Goal: Complete application form

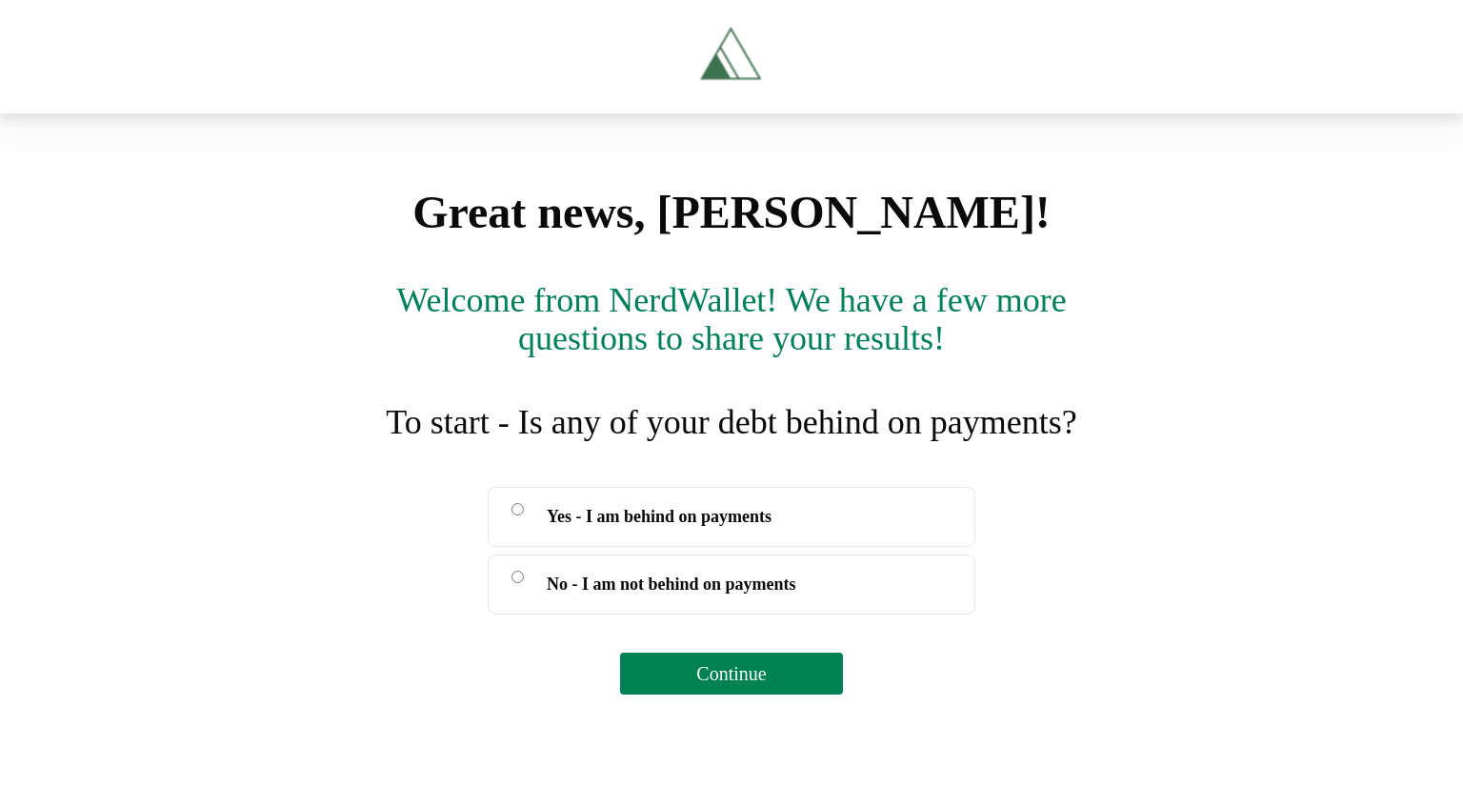
click at [537, 508] on label "Yes - I am behind on payments" at bounding box center [732, 517] width 488 height 60
click at [705, 655] on button "Continue" at bounding box center [731, 674] width 222 height 42
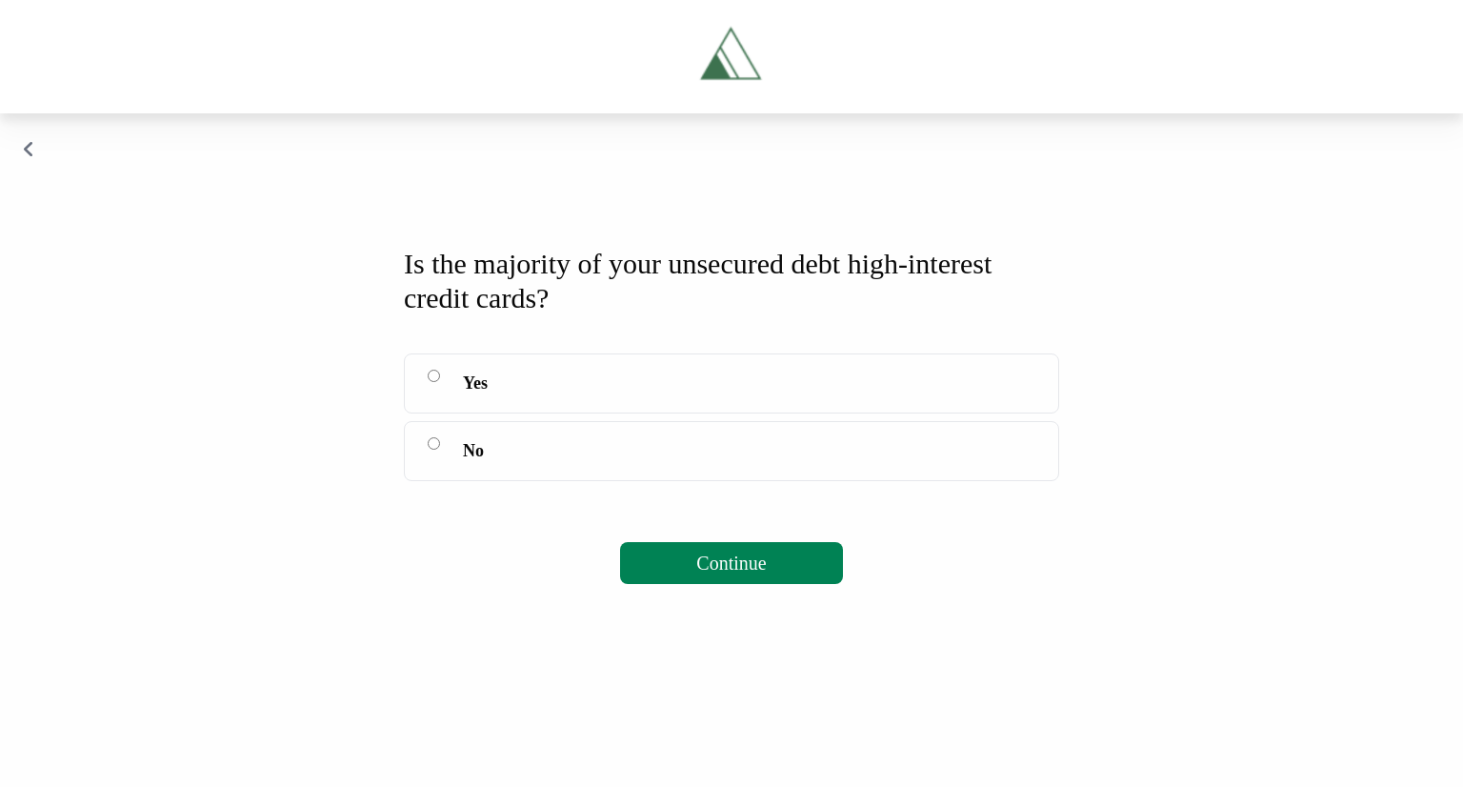
click at [438, 366] on label "Yes" at bounding box center [731, 383] width 655 height 60
click at [695, 539] on div "Is the majority of your unsecured debt high-interest credit cards? Yes No Note:…" at bounding box center [731, 415] width 701 height 383
click at [720, 569] on span "Continue" at bounding box center [731, 563] width 70 height 21
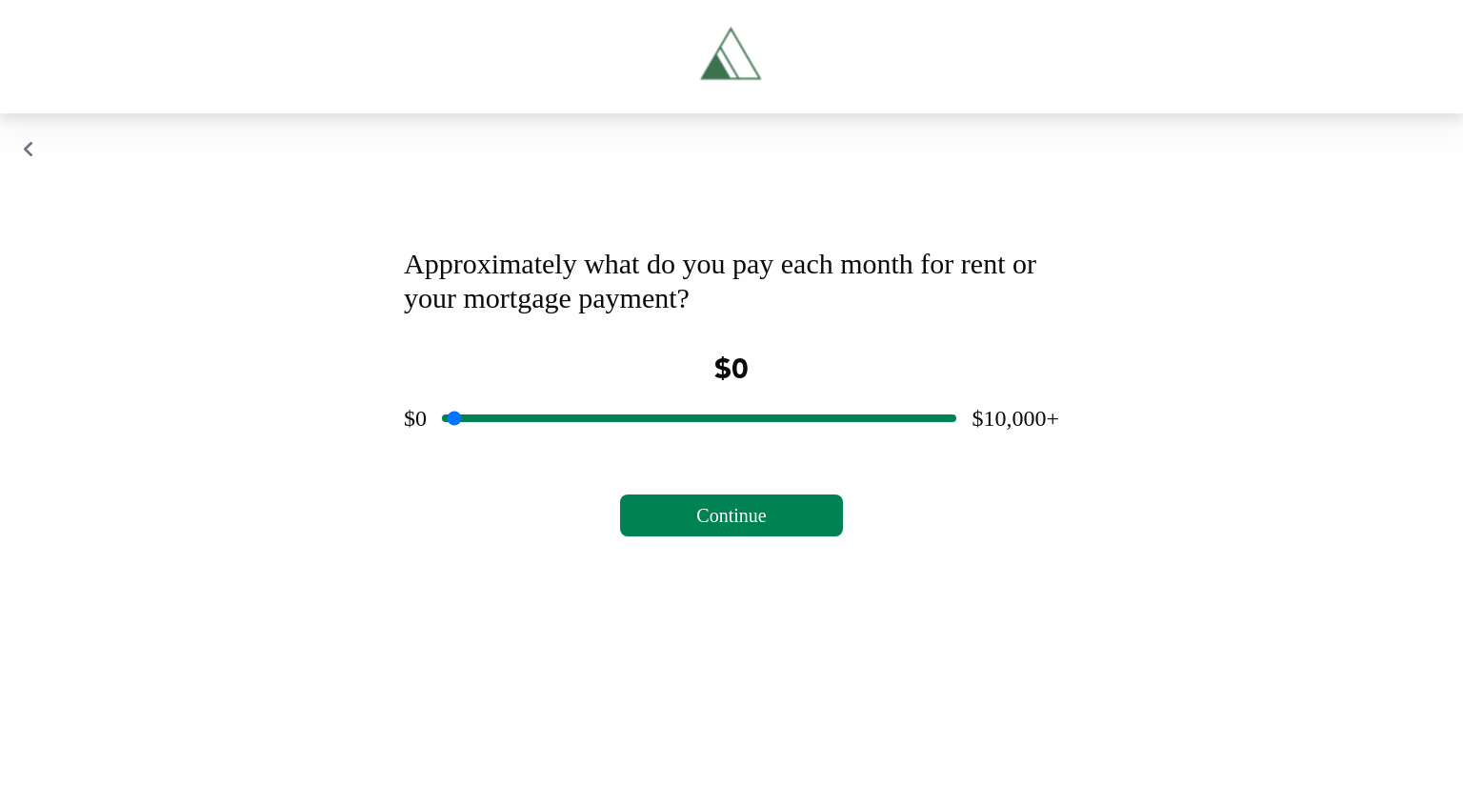
click at [678, 424] on input "range" at bounding box center [699, 418] width 514 height 61
drag, startPoint x: 673, startPoint y: 422, endPoint x: 479, endPoint y: 428, distance: 193.5
type input "***"
click at [479, 428] on input "range" at bounding box center [699, 418] width 514 height 61
click at [747, 524] on span "Continue" at bounding box center [731, 515] width 70 height 21
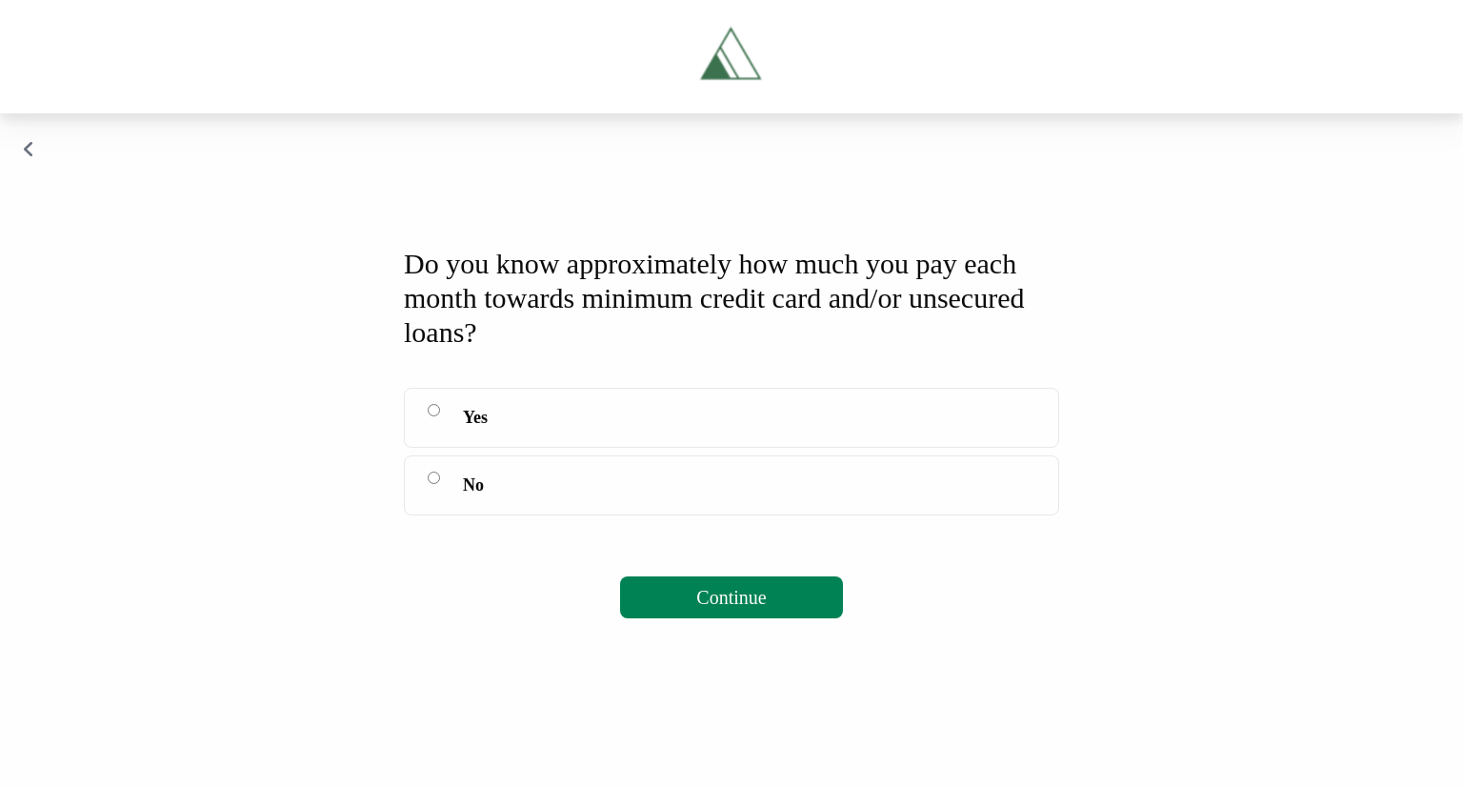
click at [442, 410] on label "Yes" at bounding box center [731, 418] width 655 height 60
click at [799, 592] on button "Continue" at bounding box center [731, 597] width 222 height 42
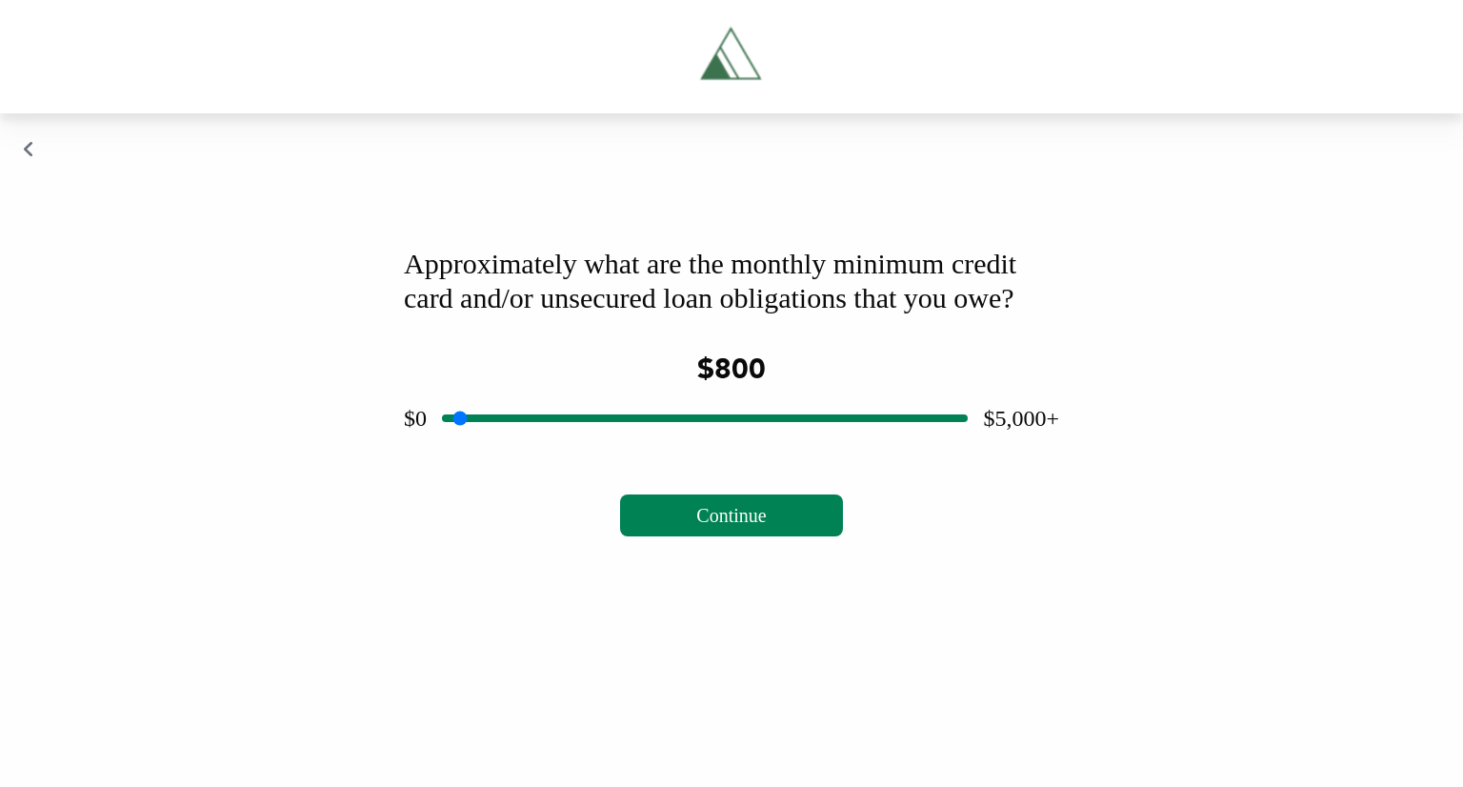
drag, startPoint x: 696, startPoint y: 453, endPoint x: 534, endPoint y: 451, distance: 162.9
click at [534, 449] on input "range" at bounding box center [705, 418] width 526 height 61
click at [732, 526] on span "Continue" at bounding box center [731, 515] width 70 height 21
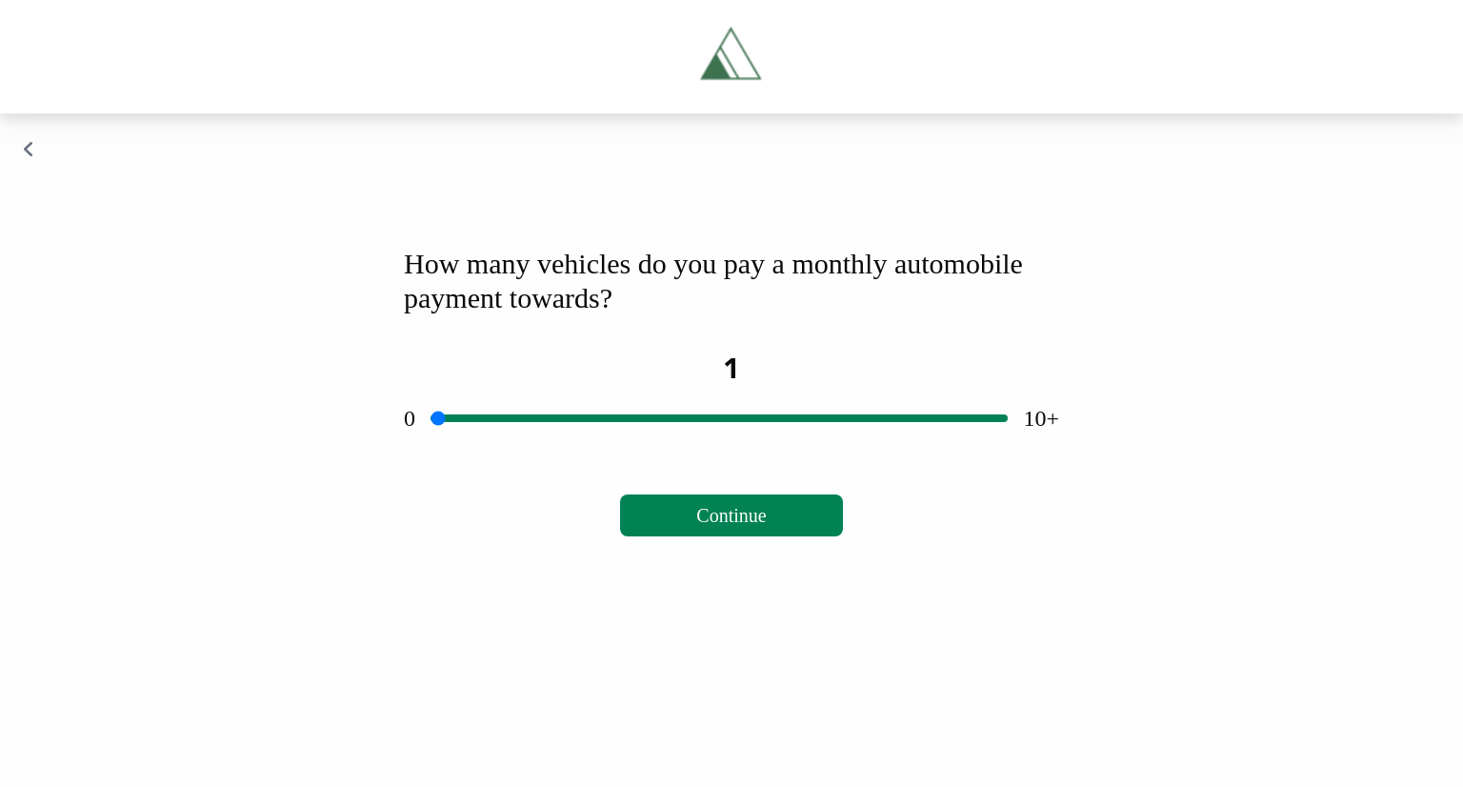
drag, startPoint x: 720, startPoint y: 419, endPoint x: 473, endPoint y: 421, distance: 246.8
click at [473, 421] on input "range" at bounding box center [719, 418] width 577 height 61
click at [748, 518] on span "Continue" at bounding box center [731, 515] width 70 height 21
drag, startPoint x: 697, startPoint y: 415, endPoint x: 492, endPoint y: 431, distance: 206.3
type input "***"
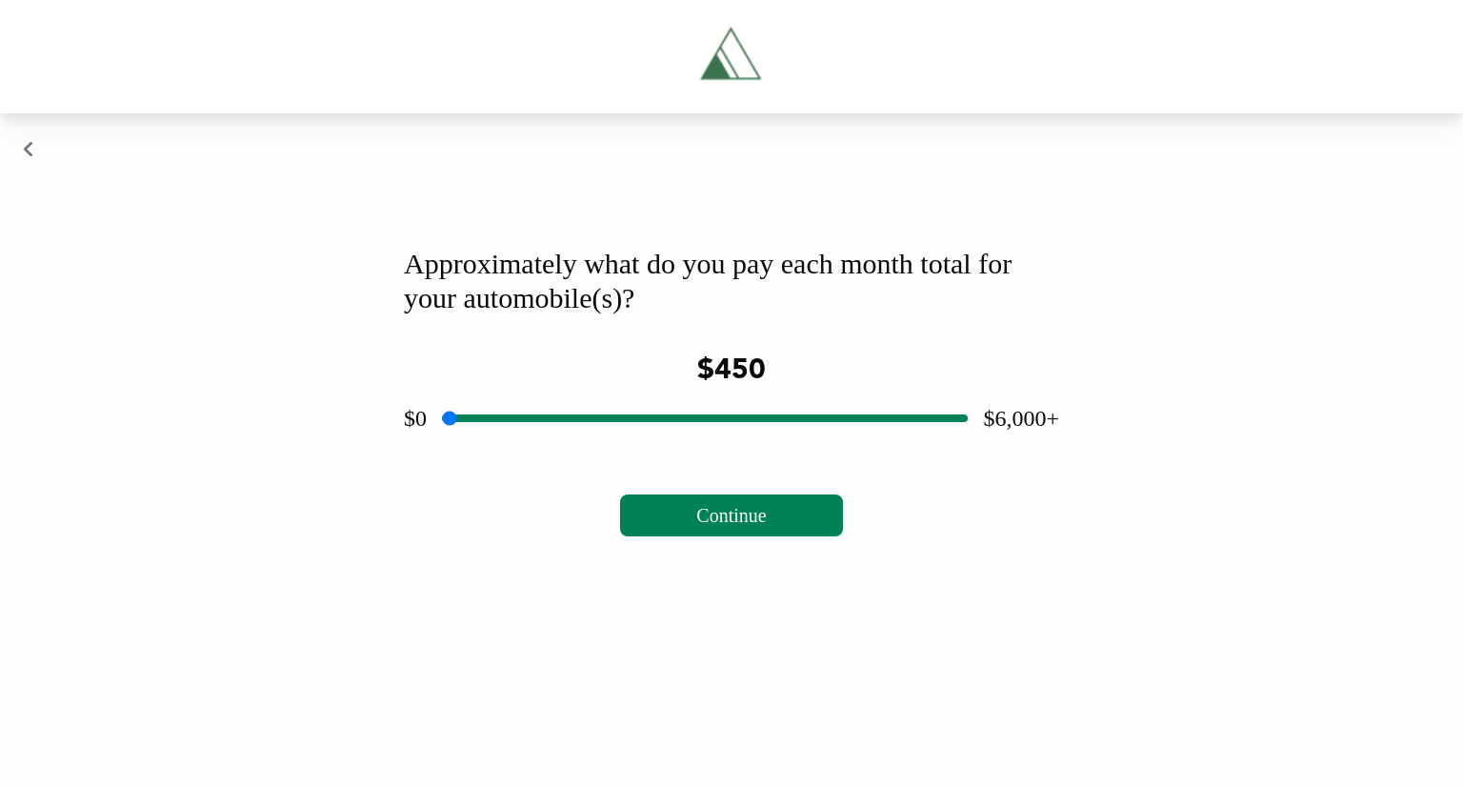
click at [492, 431] on input "range" at bounding box center [705, 418] width 526 height 61
click at [733, 513] on span "Continue" at bounding box center [731, 515] width 70 height 21
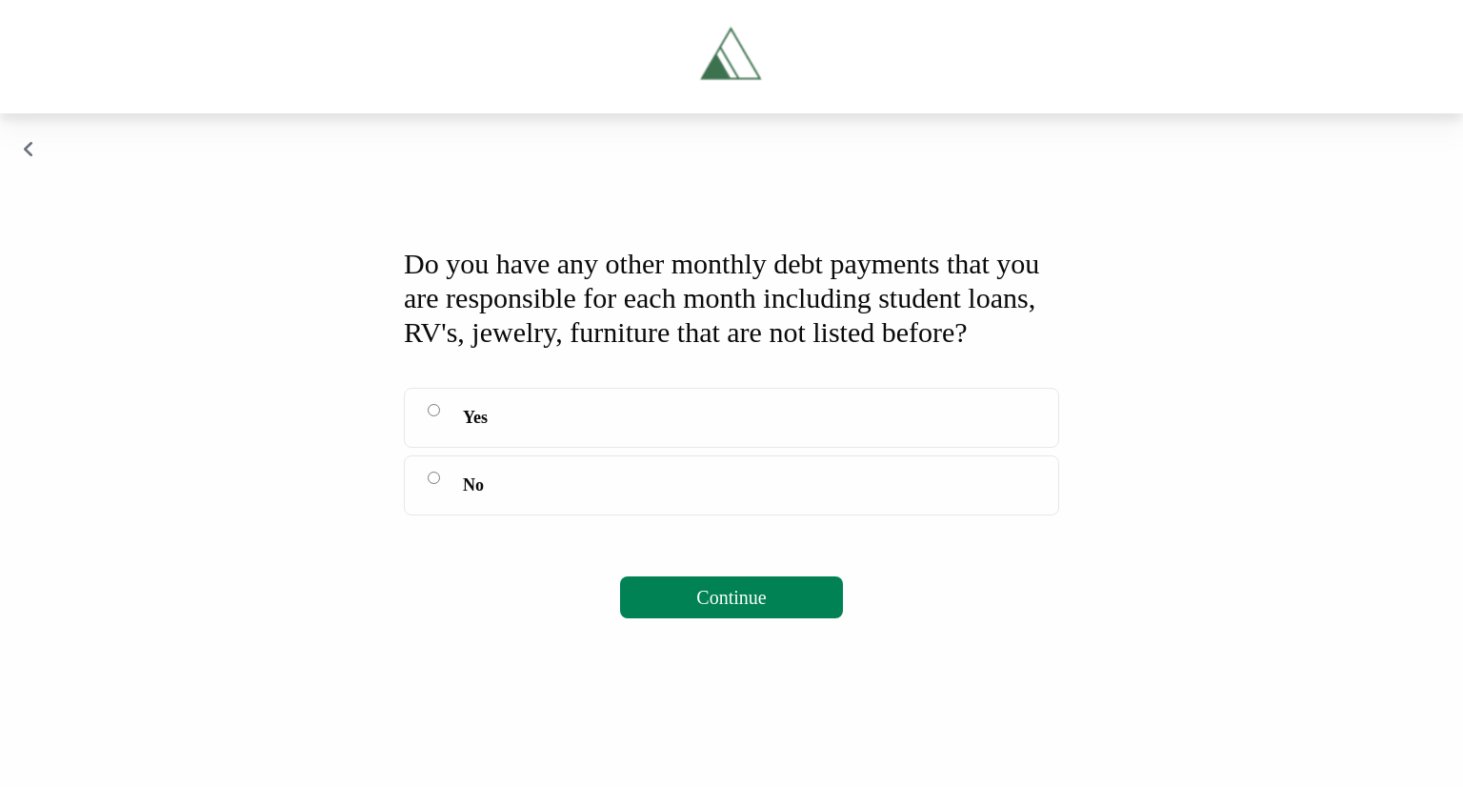
click at [560, 445] on label "Yes" at bounding box center [731, 418] width 655 height 60
click at [711, 608] on span "Continue" at bounding box center [731, 597] width 70 height 21
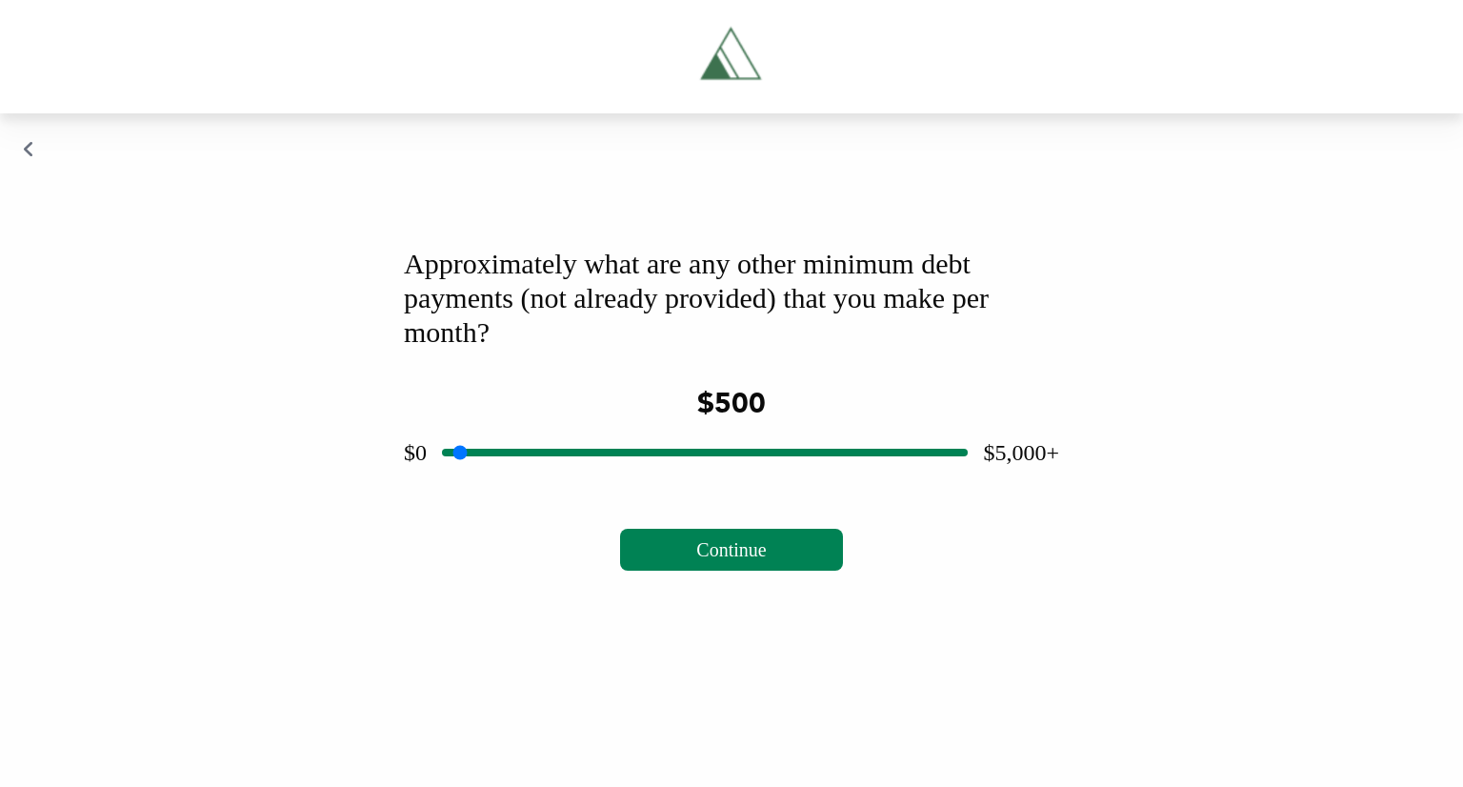
drag, startPoint x: 701, startPoint y: 446, endPoint x: 506, endPoint y: 471, distance: 196.9
click at [506, 471] on input "range" at bounding box center [705, 452] width 526 height 61
click at [750, 563] on button "Continue" at bounding box center [731, 550] width 222 height 42
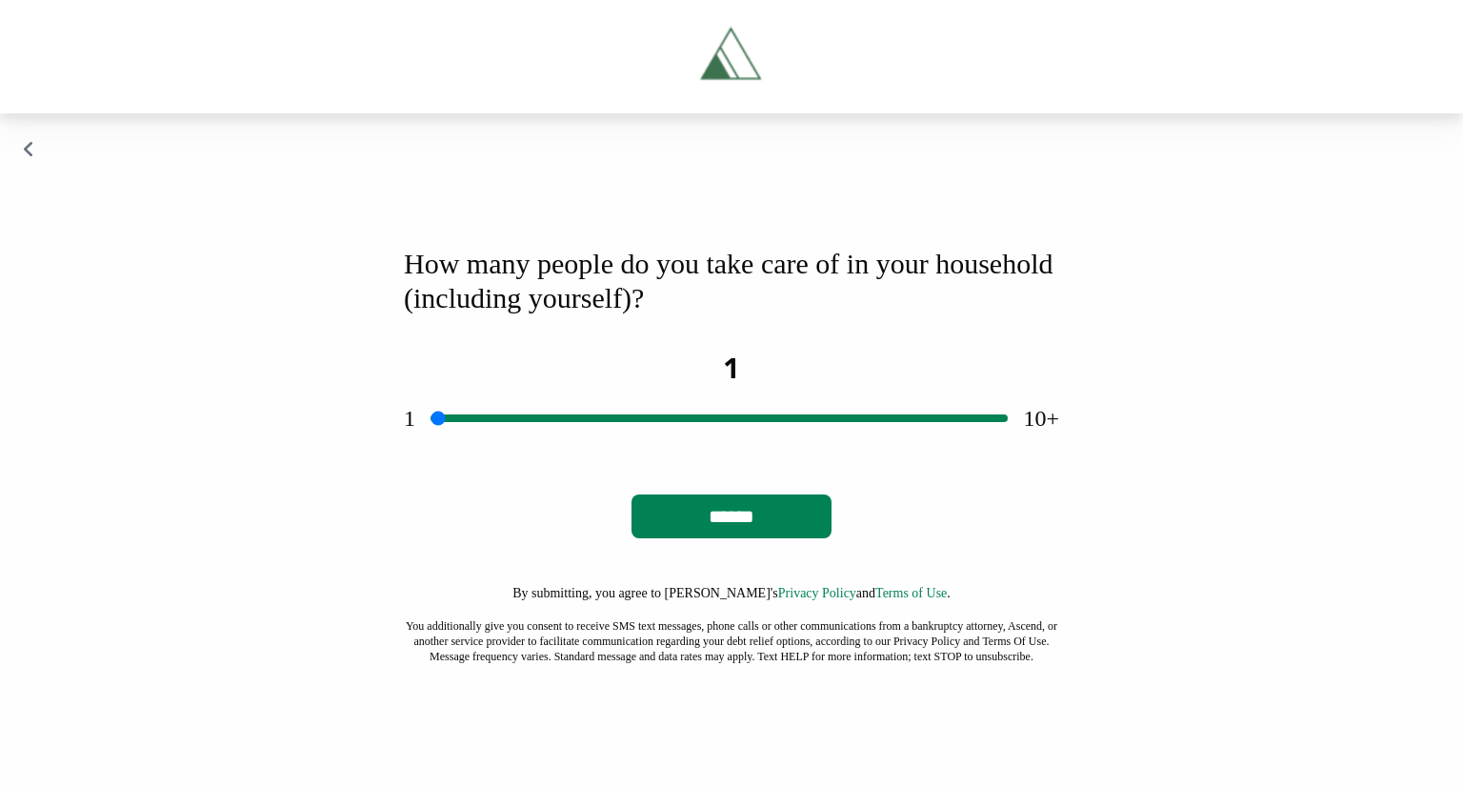
drag, startPoint x: 755, startPoint y: 420, endPoint x: 456, endPoint y: 436, distance: 298.6
type input "*"
click at [456, 436] on input "range" at bounding box center [719, 418] width 577 height 61
click at [788, 510] on input "******" at bounding box center [732, 516] width 200 height 44
